Goal: Task Accomplishment & Management: Manage account settings

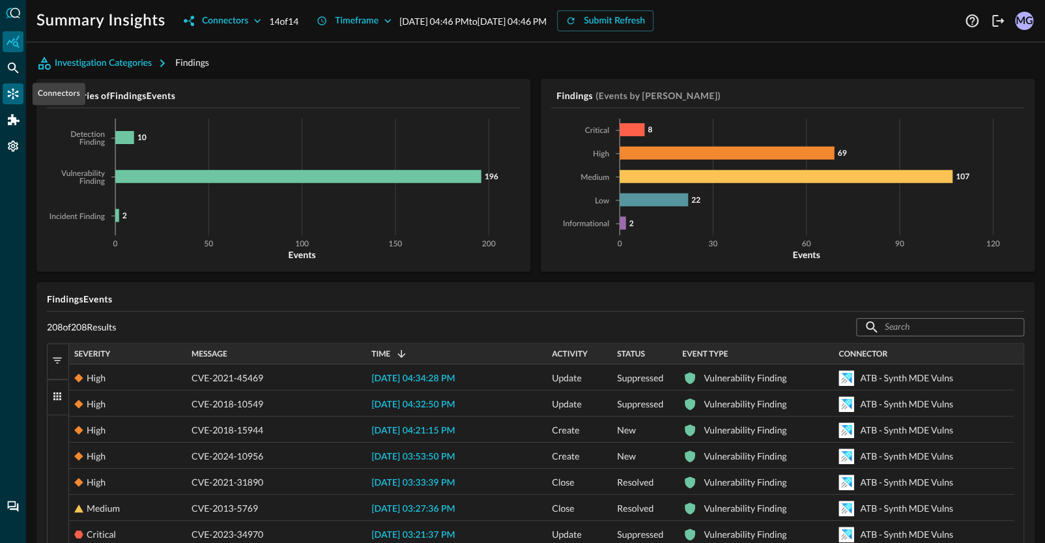
click at [15, 96] on icon "Connectors" at bounding box center [13, 93] width 13 height 13
click at [16, 95] on icon "Connectors" at bounding box center [13, 94] width 11 height 11
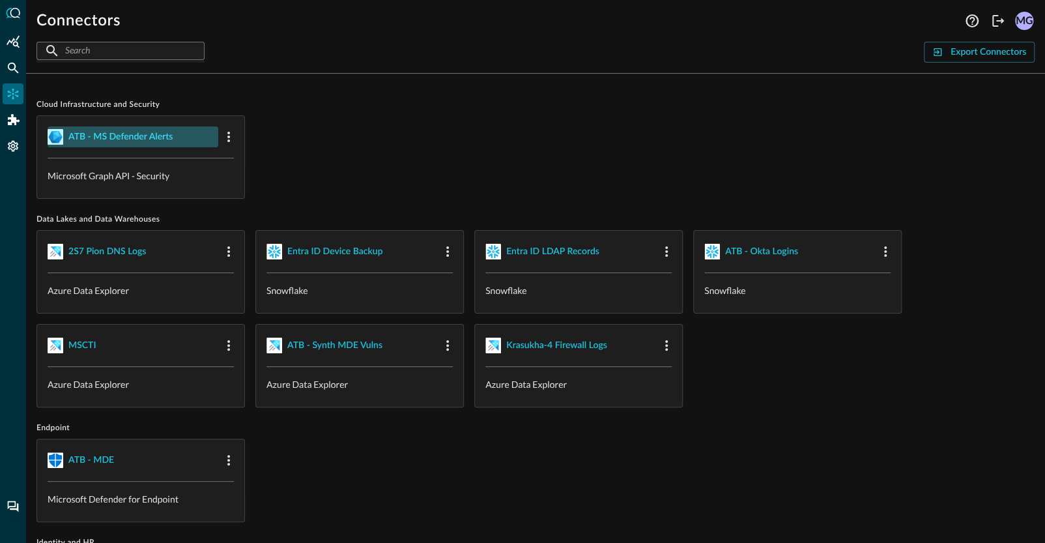
click at [149, 129] on div "ATB - MS Defender Alerts" at bounding box center [120, 137] width 104 height 16
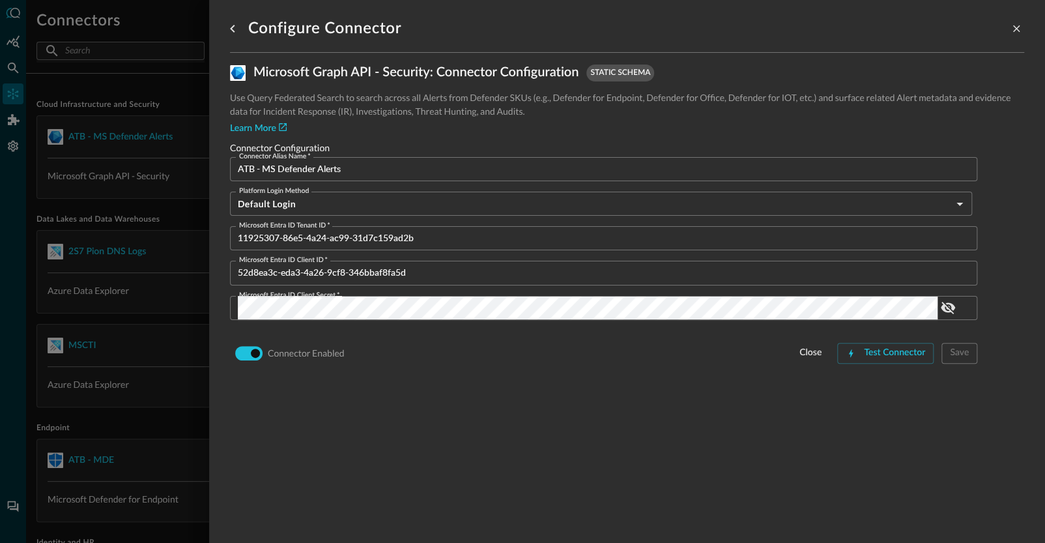
click at [197, 206] on div at bounding box center [522, 271] width 1045 height 543
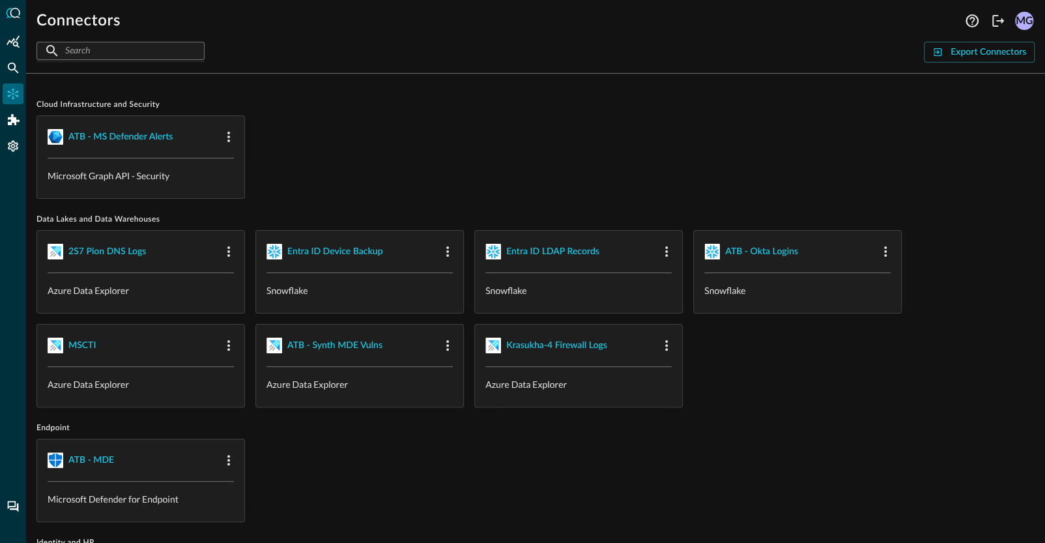
click at [537, 181] on div "ATB - MS Defender Alerts Microsoft Graph API - Security" at bounding box center [535, 156] width 998 height 83
click at [87, 244] on div "2S7 Pion DNS Logs" at bounding box center [107, 252] width 78 height 16
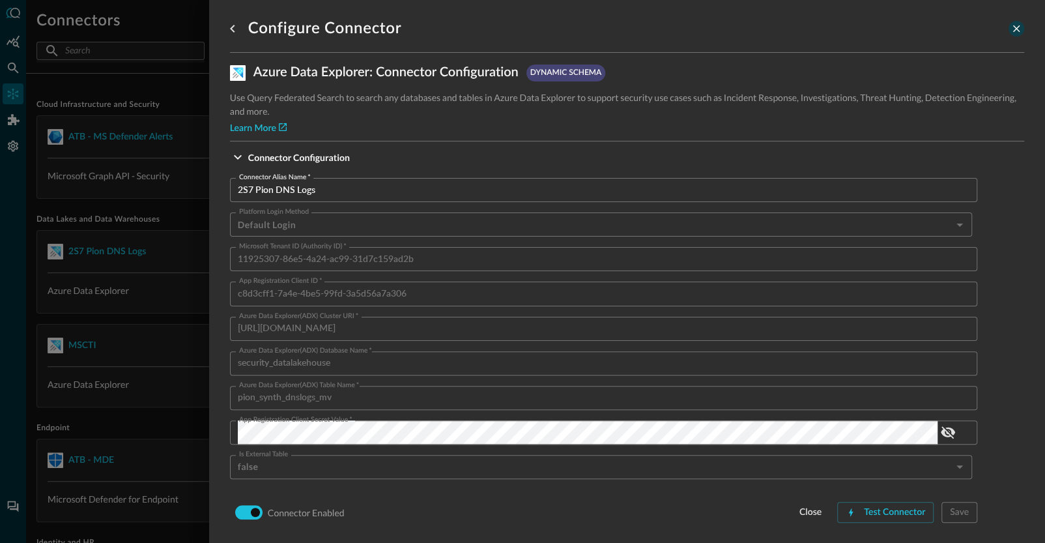
click at [1009, 35] on button "close-drawer" at bounding box center [1017, 29] width 16 height 16
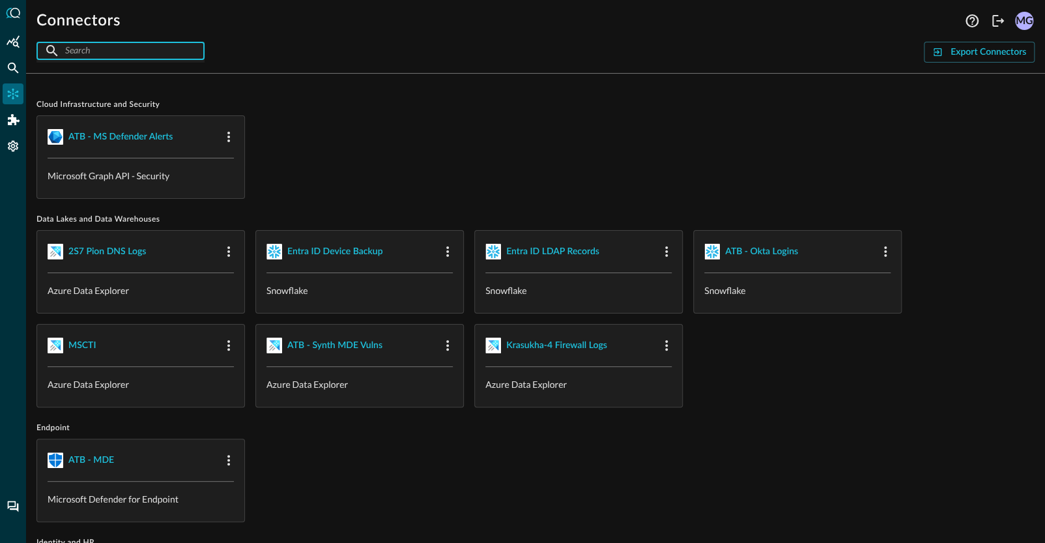
click at [132, 51] on input "text" at bounding box center [119, 50] width 109 height 24
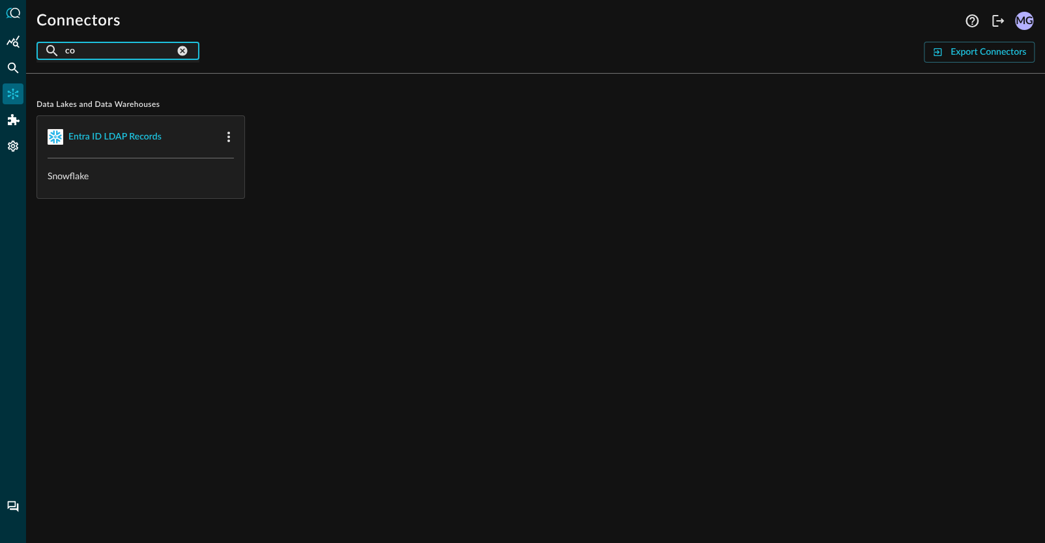
type input "c"
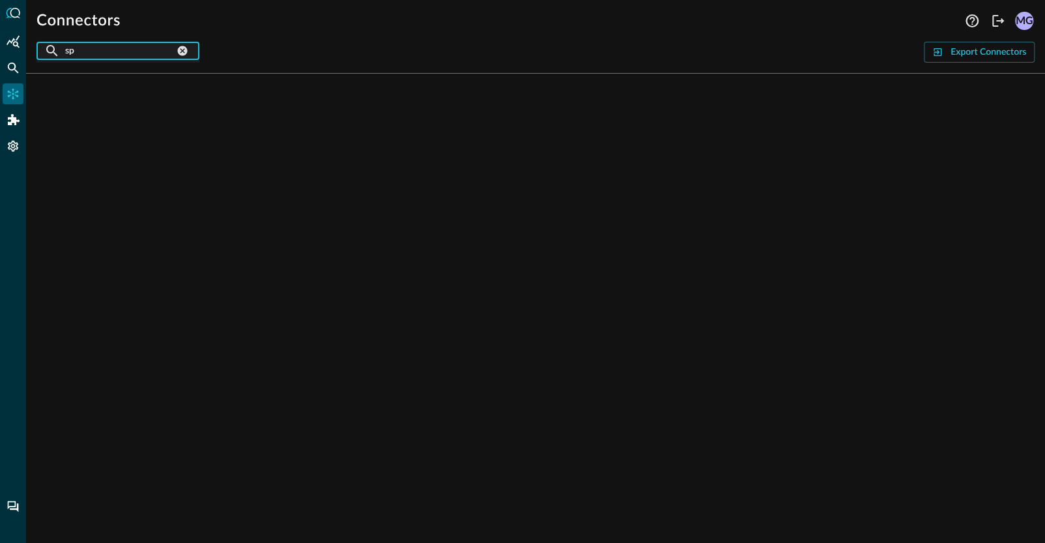
type input "s"
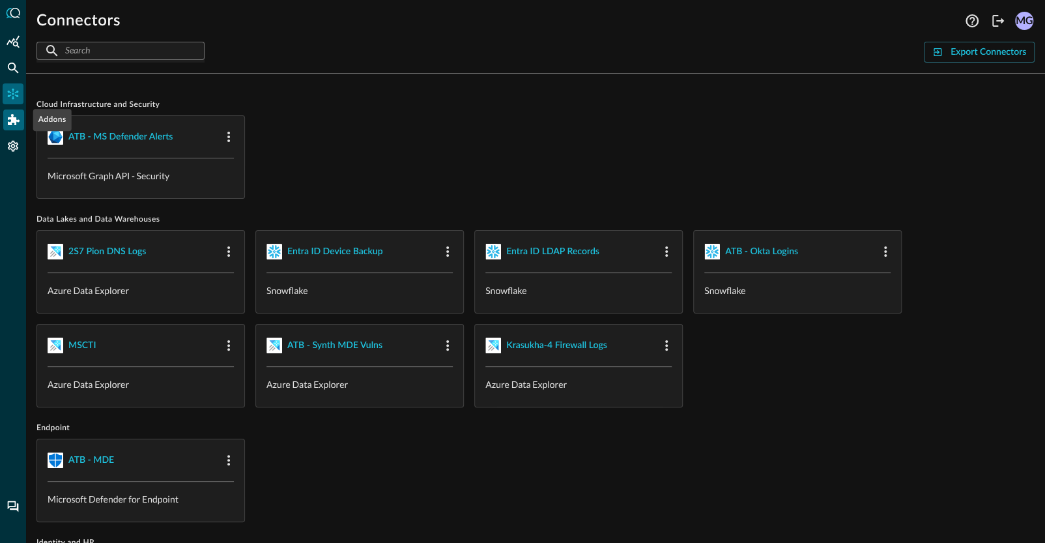
click at [7, 109] on div "Addons" at bounding box center [13, 119] width 21 height 21
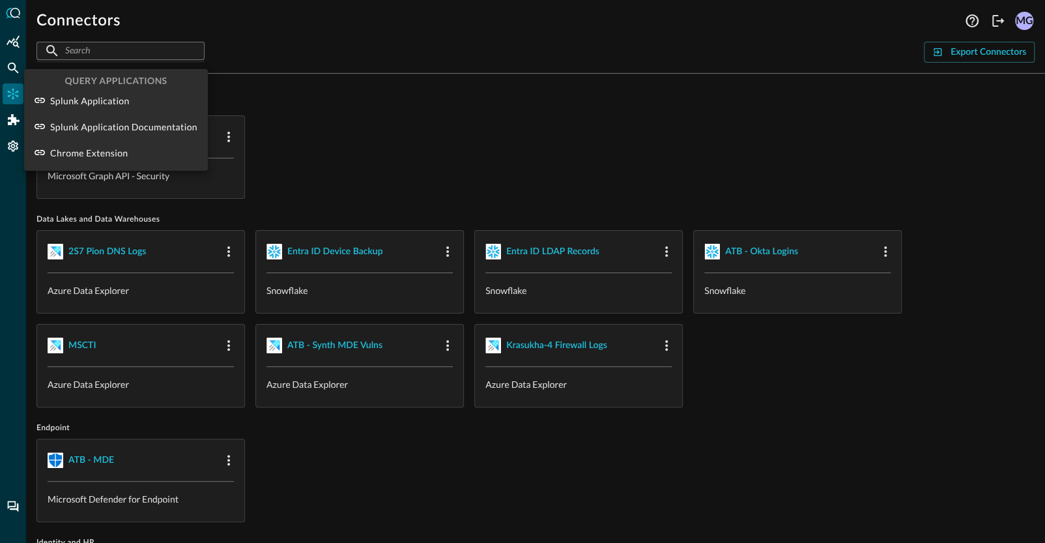
click at [14, 147] on div at bounding box center [522, 271] width 1045 height 543
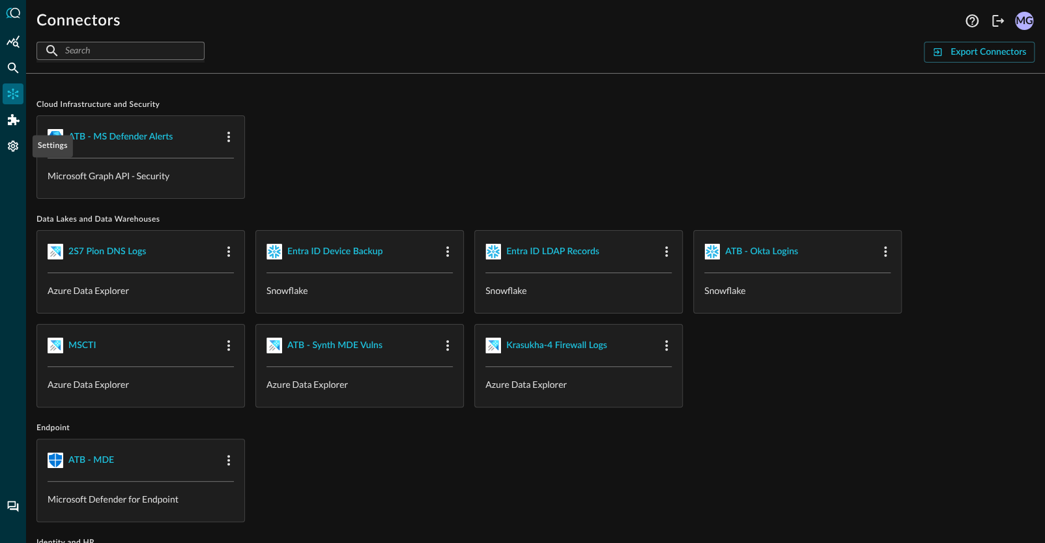
click at [14, 147] on icon "Settings" at bounding box center [13, 146] width 10 height 11
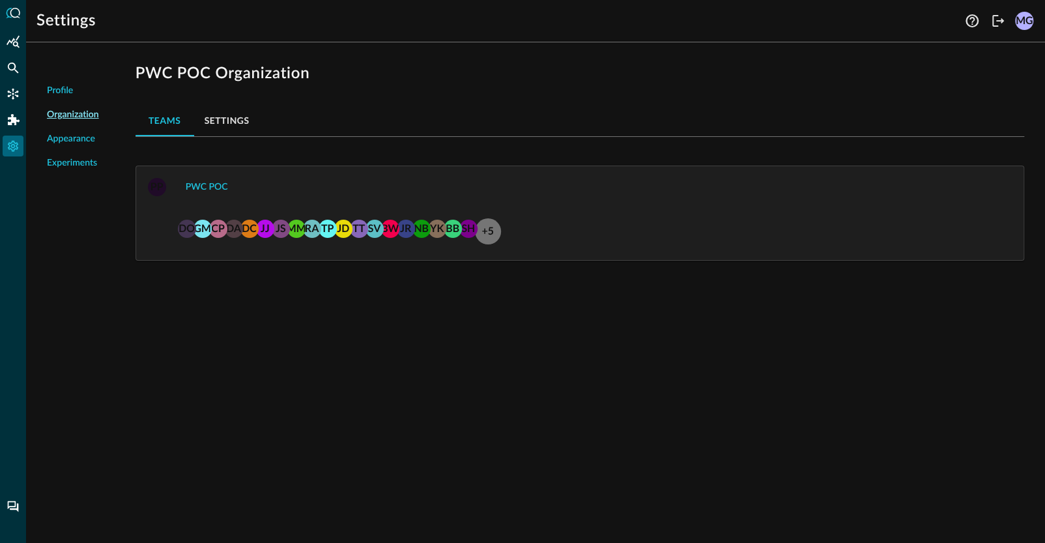
click at [227, 115] on button "Settings" at bounding box center [227, 120] width 66 height 31
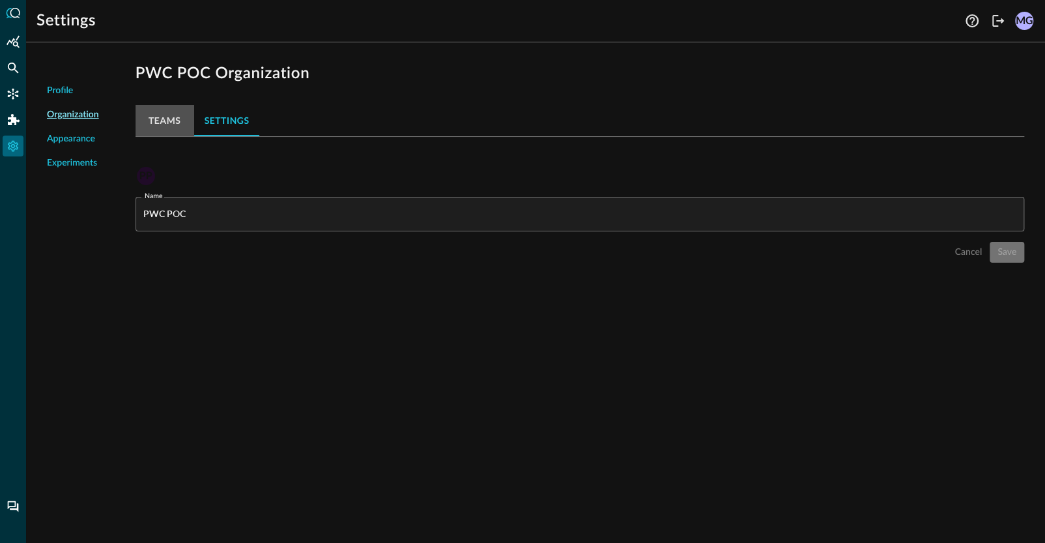
click at [170, 122] on button "Teams" at bounding box center [165, 120] width 59 height 31
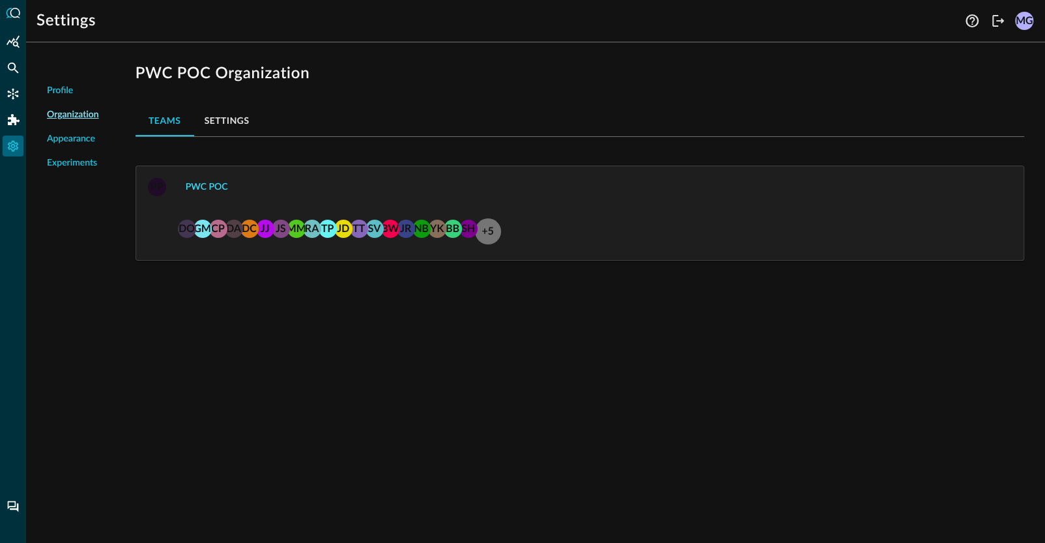
click at [210, 192] on button "PWC POC" at bounding box center [207, 187] width 58 height 21
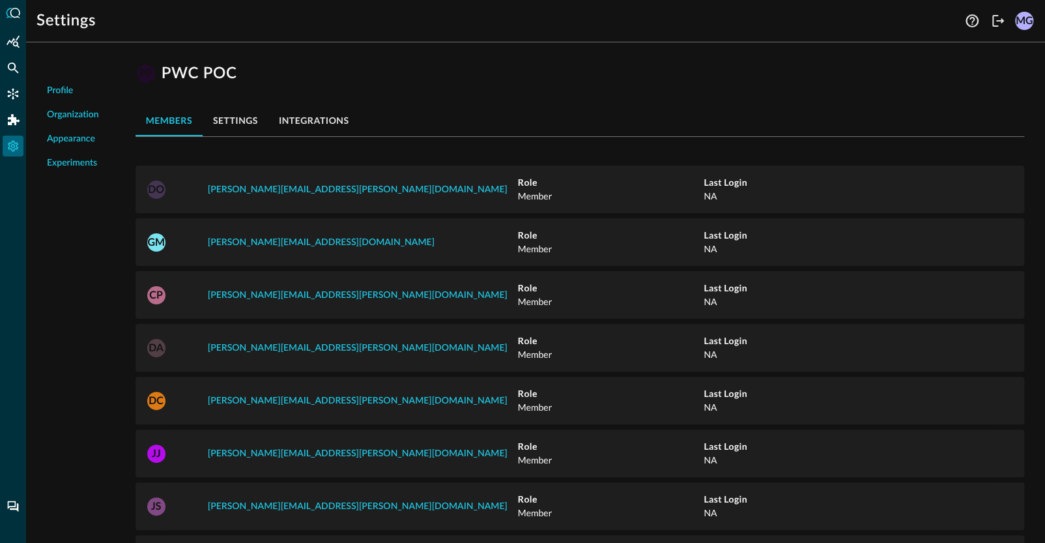
click at [299, 121] on button "integrations" at bounding box center [313, 120] width 91 height 31
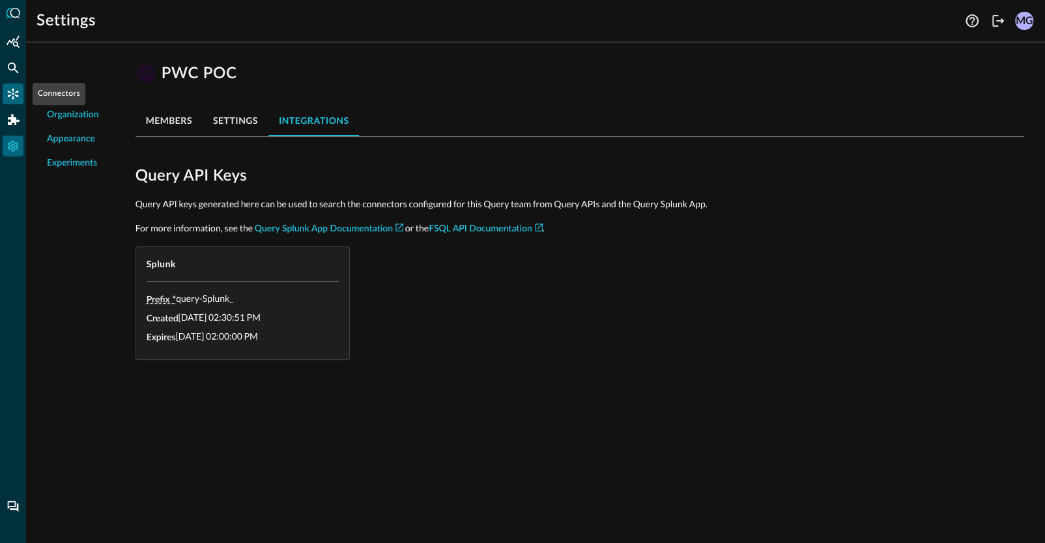
click at [14, 91] on icon "Connectors" at bounding box center [13, 93] width 13 height 13
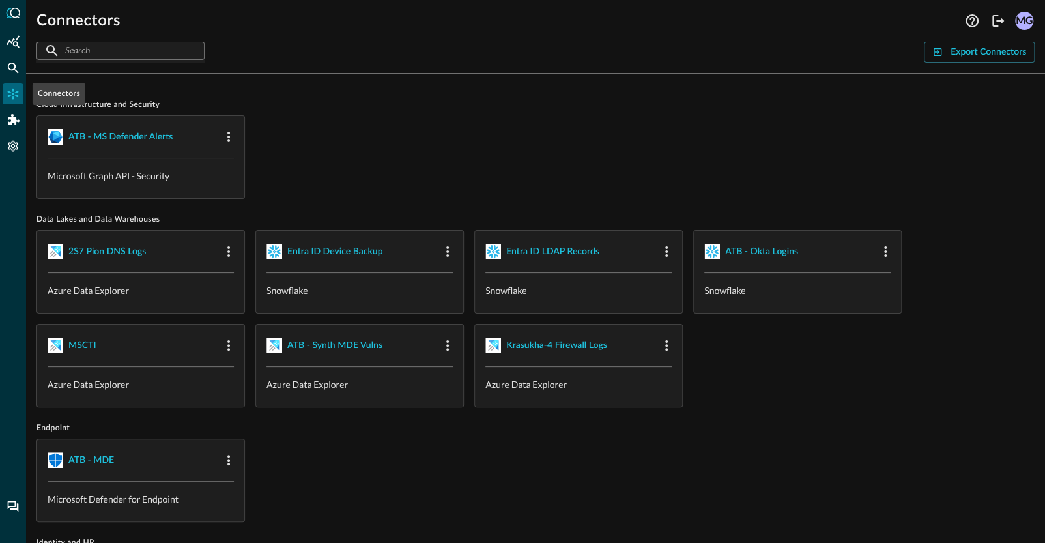
click at [10, 88] on icon "Connectors" at bounding box center [13, 93] width 13 height 13
click at [52, 50] on icon at bounding box center [52, 51] width 16 height 16
click at [72, 49] on input "text" at bounding box center [119, 50] width 109 height 24
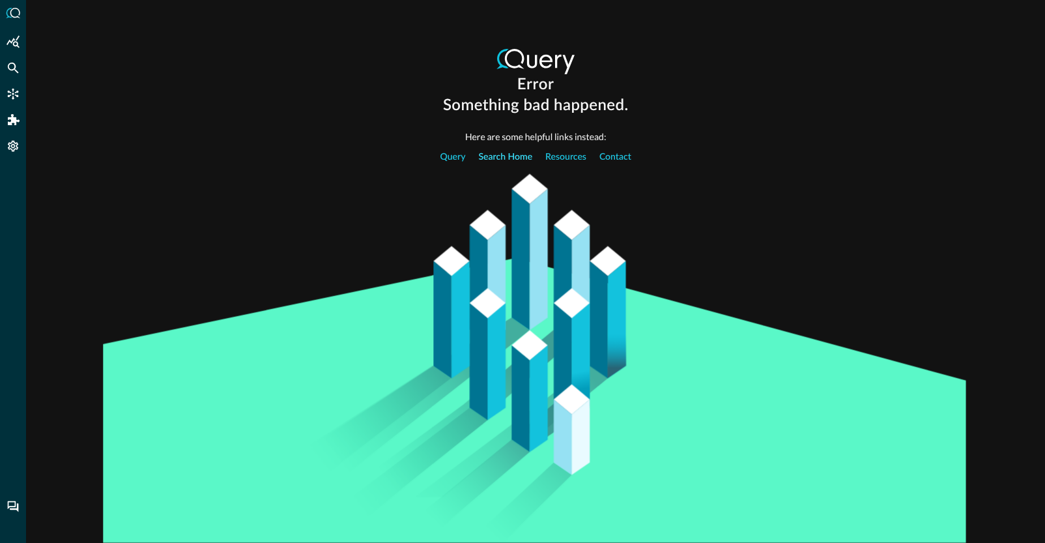
click at [511, 154] on link "Search Home" at bounding box center [505, 156] width 54 height 27
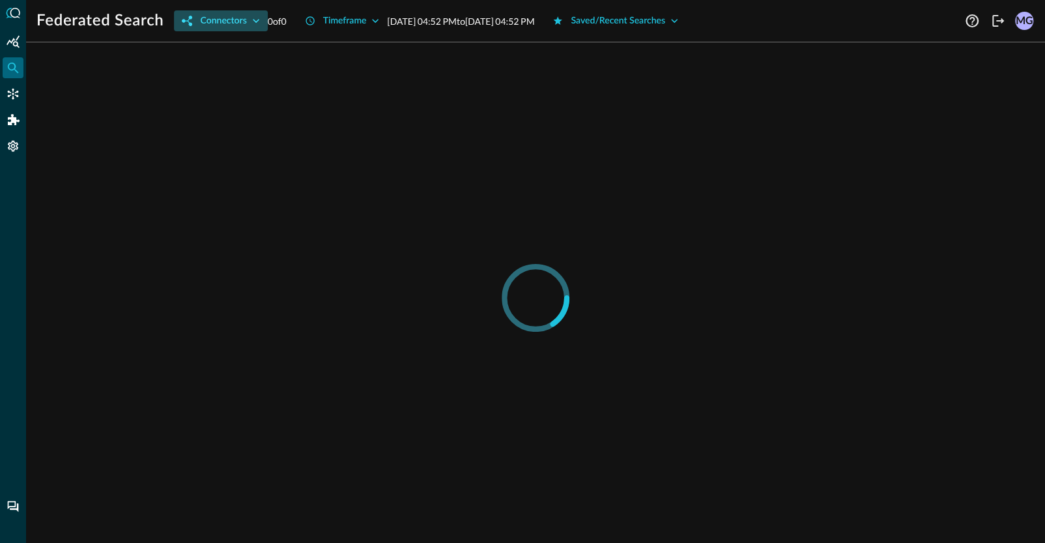
click at [208, 19] on button "Connectors" at bounding box center [220, 20] width 93 height 21
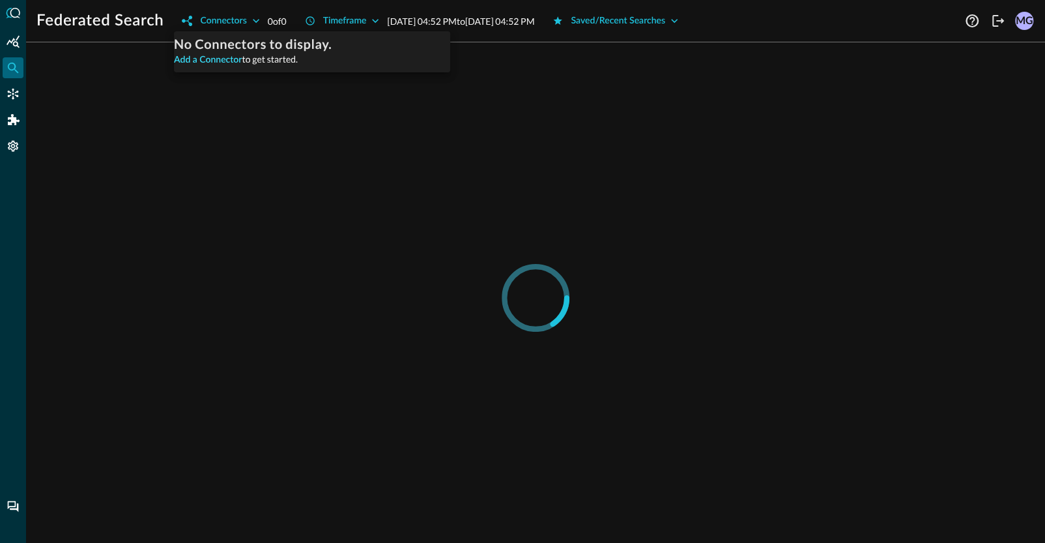
click at [213, 59] on link "Add a Connector" at bounding box center [208, 59] width 68 height 9
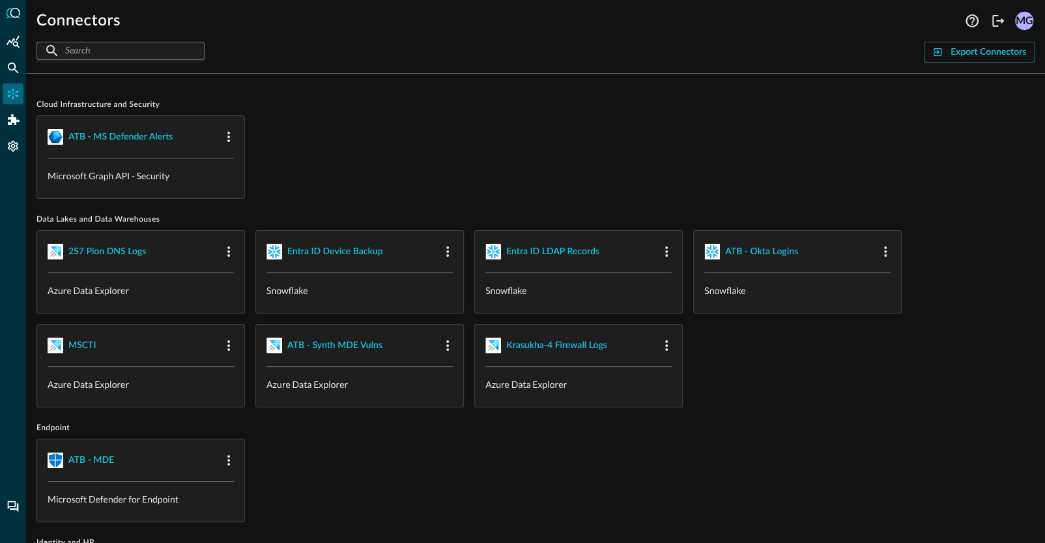
click at [192, 53] on div "​ ​" at bounding box center [120, 51] width 168 height 18
click at [14, 144] on icon "Settings" at bounding box center [13, 145] width 13 height 13
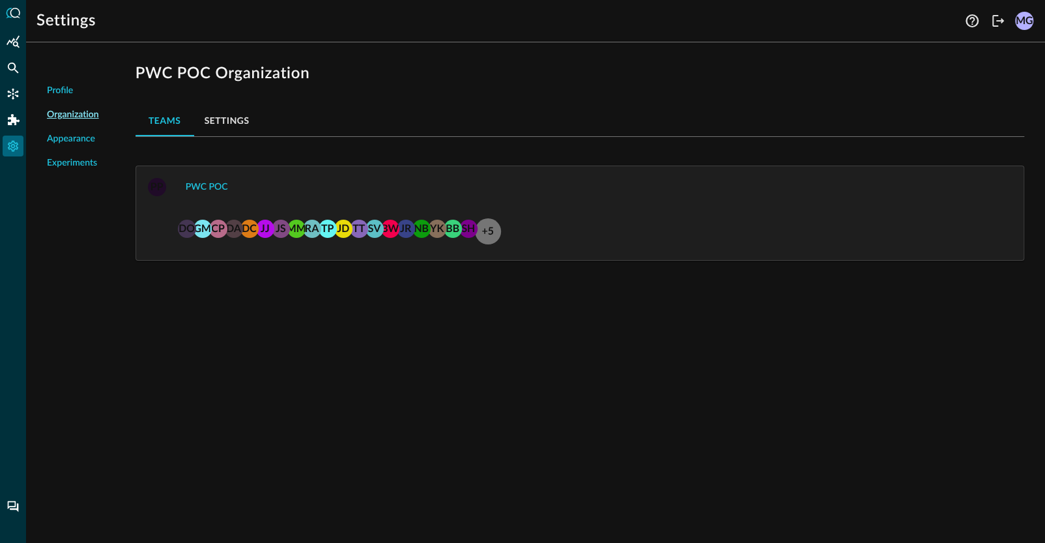
click at [90, 164] on span "Experiments" at bounding box center [72, 163] width 50 height 14
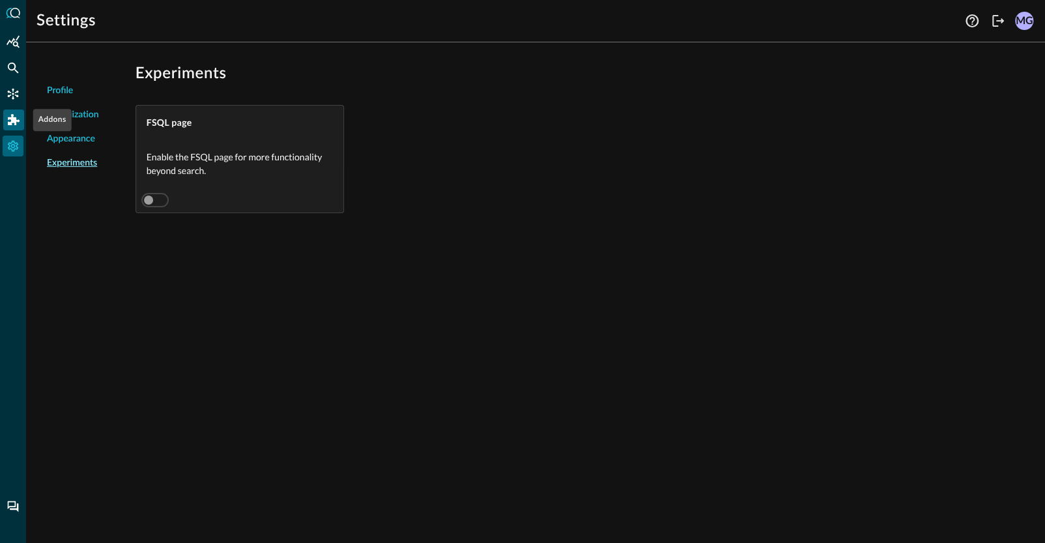
click at [16, 122] on icon "Addons" at bounding box center [14, 120] width 12 height 12
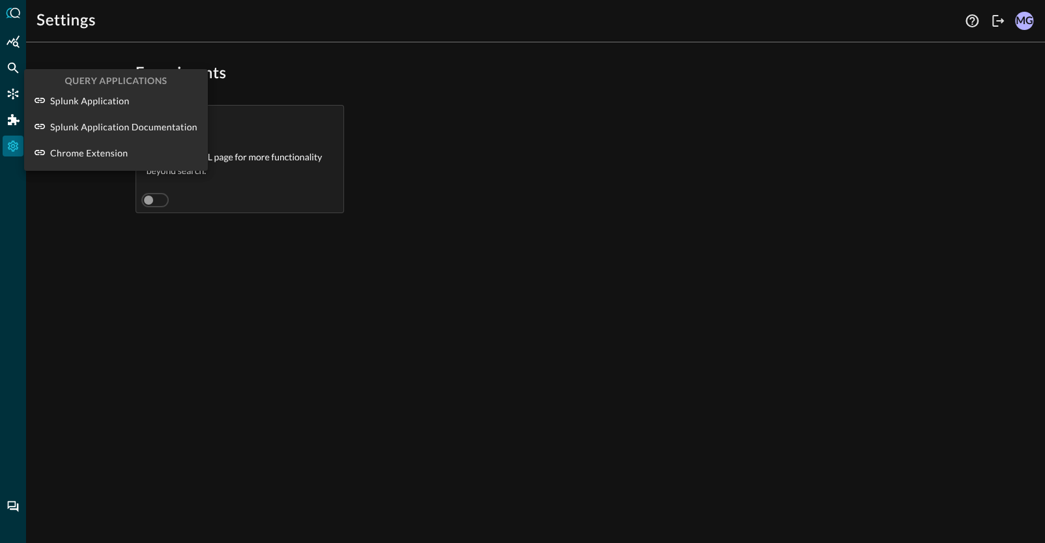
click at [11, 94] on div at bounding box center [522, 271] width 1045 height 543
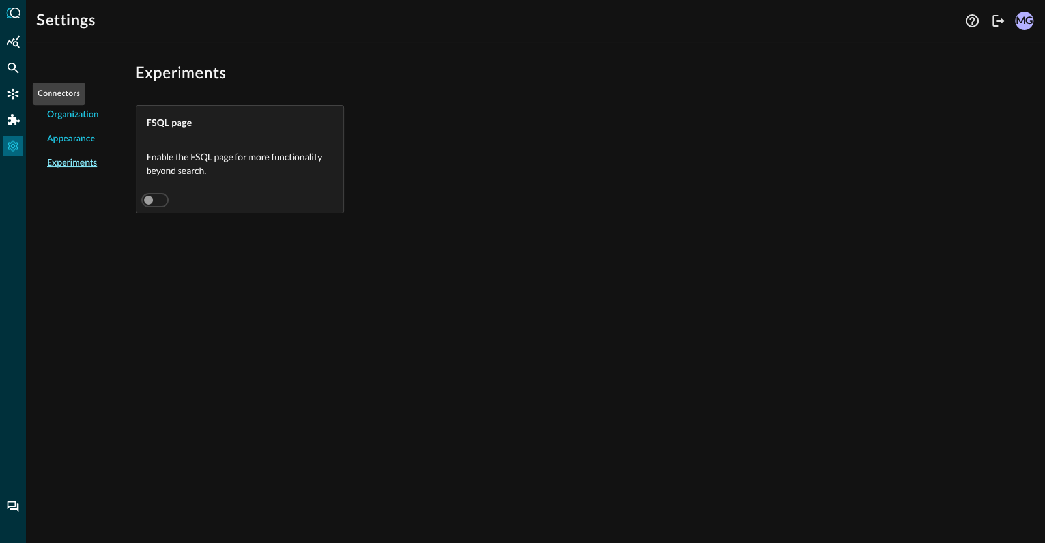
click at [11, 94] on icon "Connectors" at bounding box center [13, 93] width 13 height 13
